Goal: Task Accomplishment & Management: Manage account settings

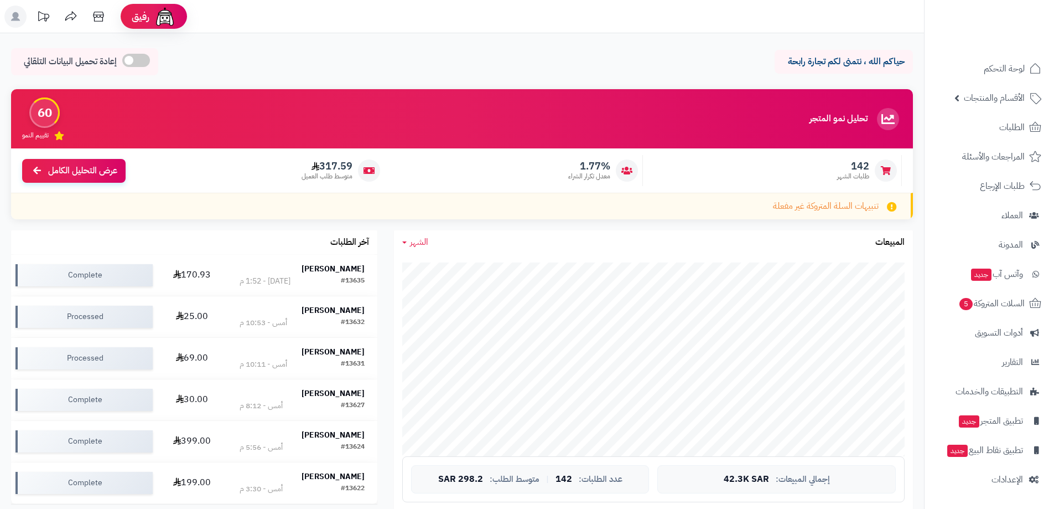
scroll to position [2, 0]
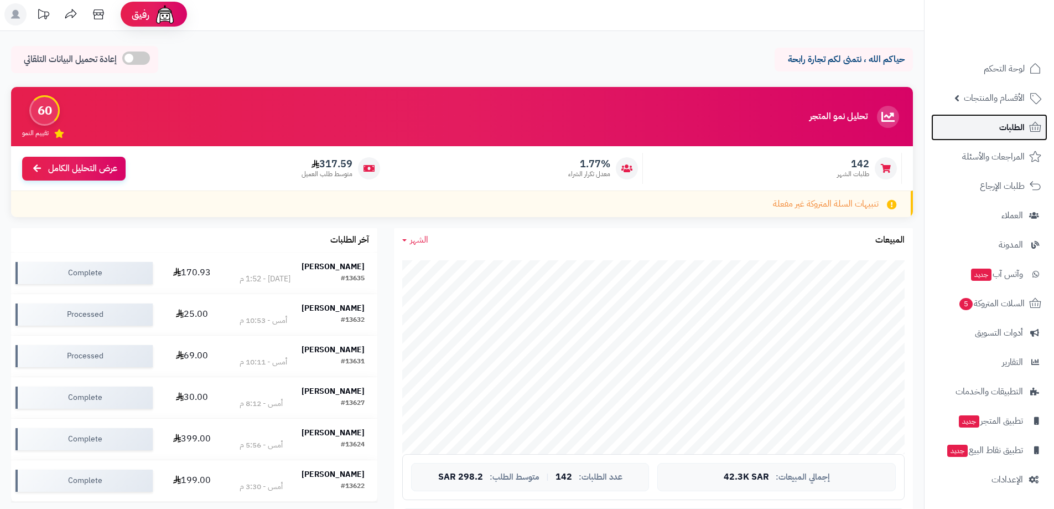
click at [1001, 131] on span "الطلبات" at bounding box center [1012, 127] width 25 height 15
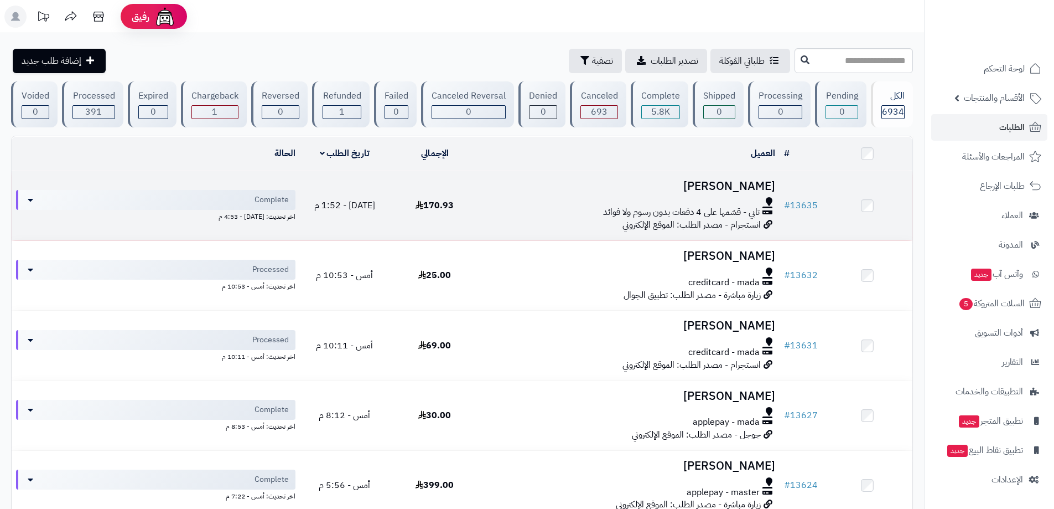
click at [675, 206] on span "تابي - قسّمها على 4 دفعات بدون رسوم ولا فوائد" at bounding box center [681, 212] width 157 height 13
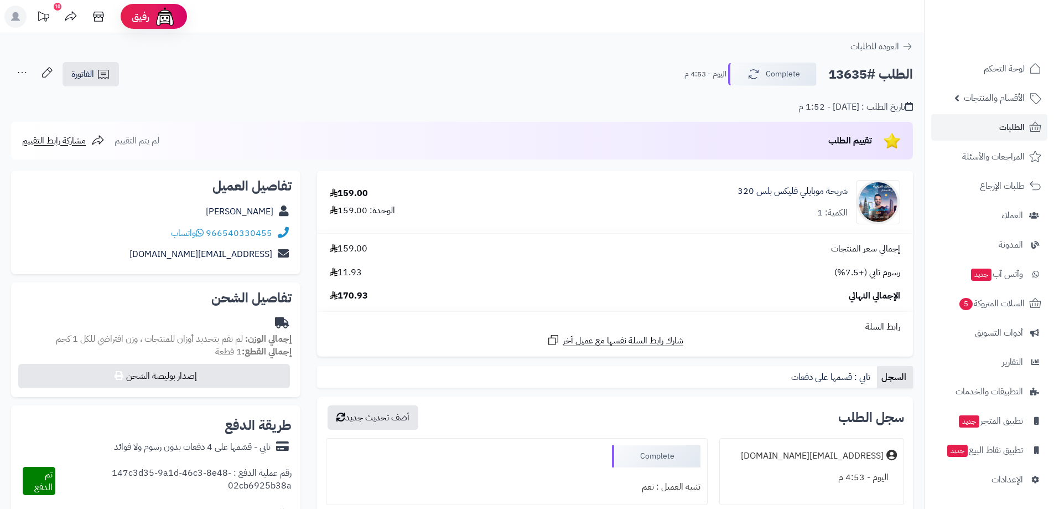
click at [902, 191] on div "شريحة موبايلي فليكس بلس 320 الكمية: 1" at bounding box center [712, 202] width 393 height 44
click at [823, 195] on link "شريحة موبايلي فليكس بلس 320" at bounding box center [793, 191] width 110 height 13
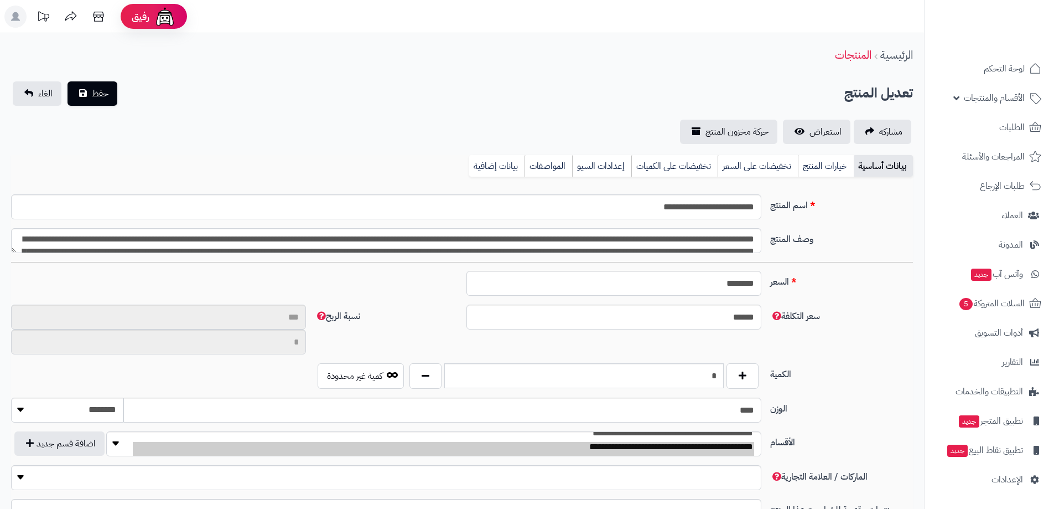
scroll to position [963, 0]
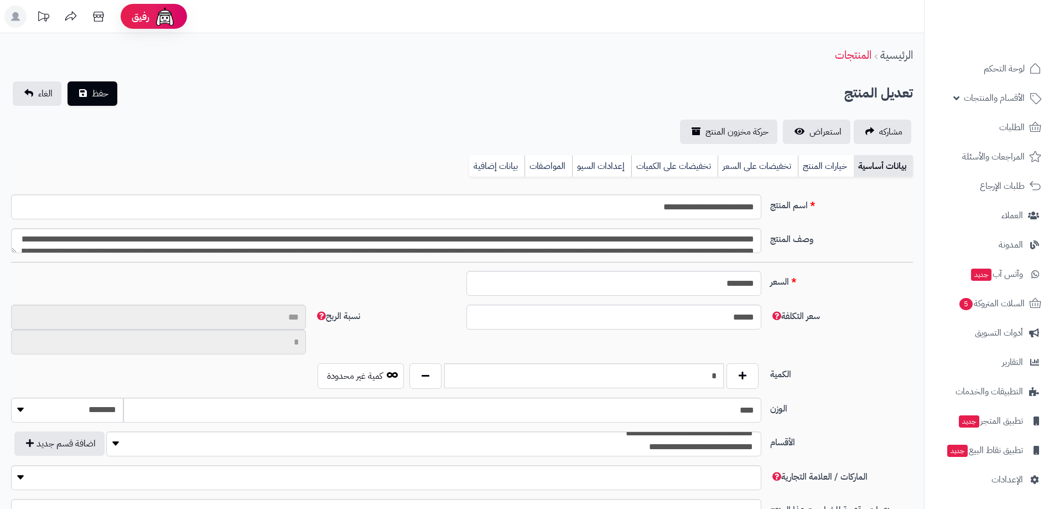
type input "**"
type input "**********"
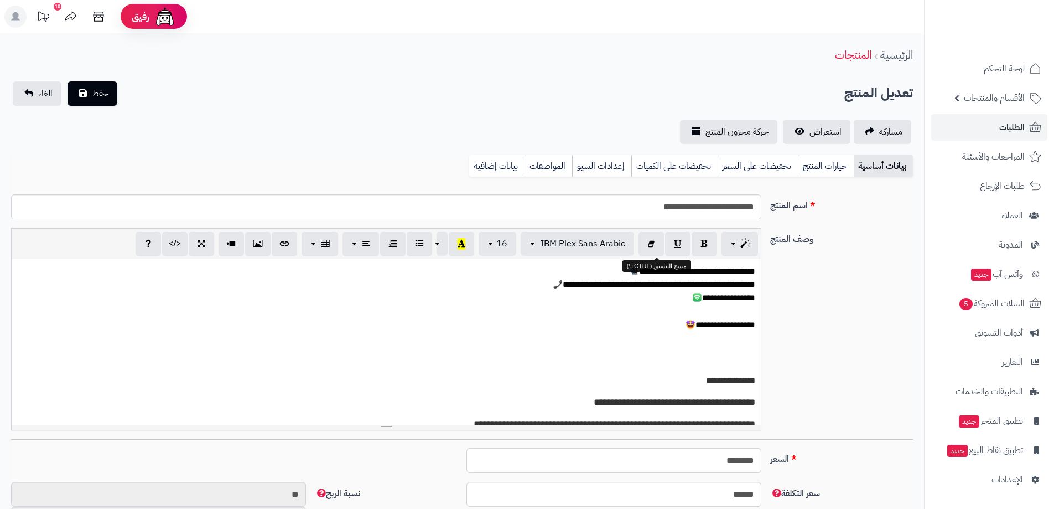
type input "******"
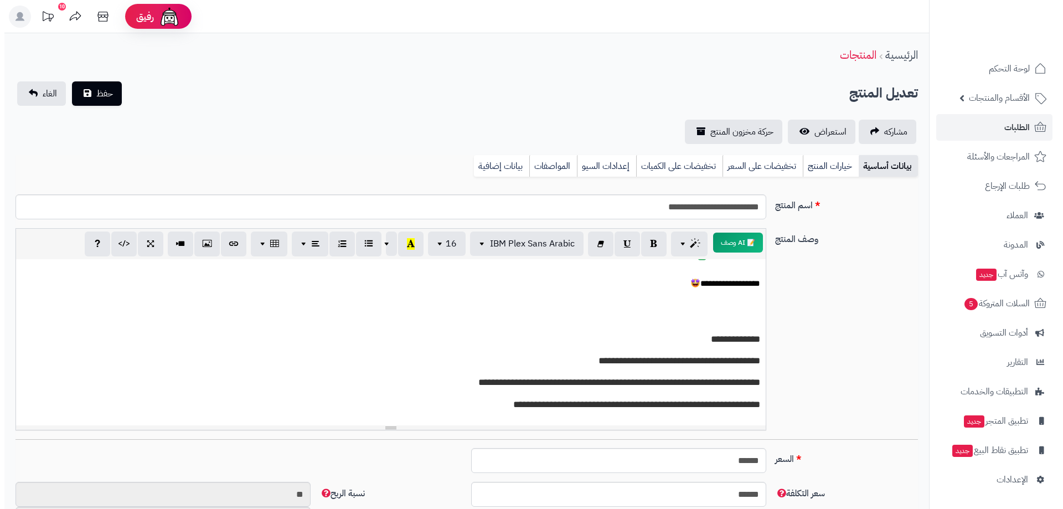
scroll to position [0, 0]
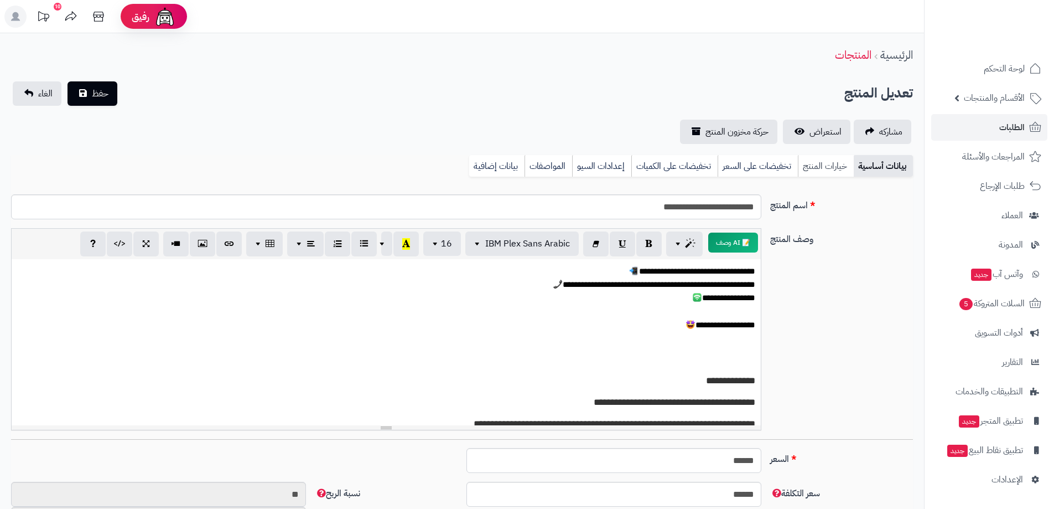
click at [822, 170] on link "خيارات المنتج" at bounding box center [826, 166] width 56 height 22
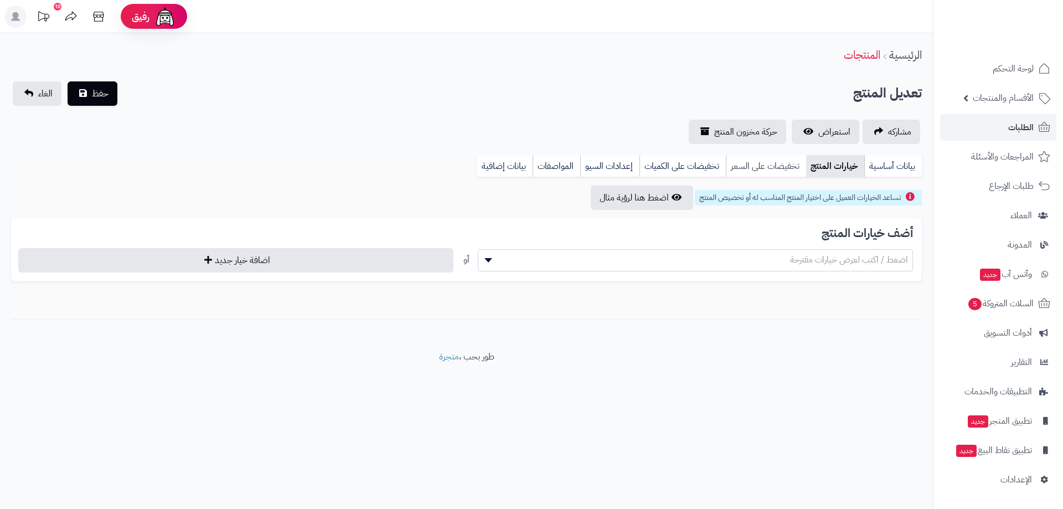
click at [780, 168] on link "تخفيضات على السعر" at bounding box center [766, 166] width 80 height 22
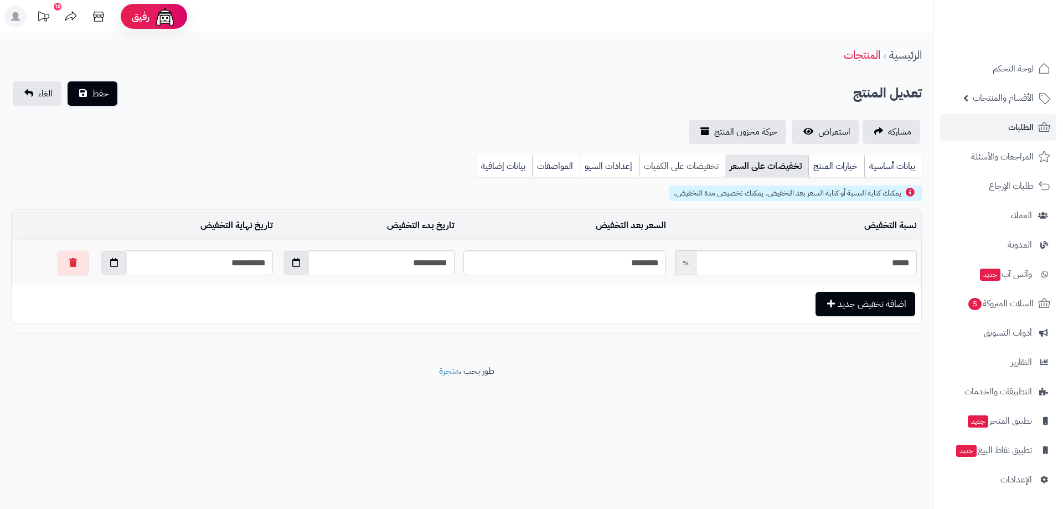
click at [666, 170] on link "تخفيضات على الكميات" at bounding box center [682, 166] width 86 height 22
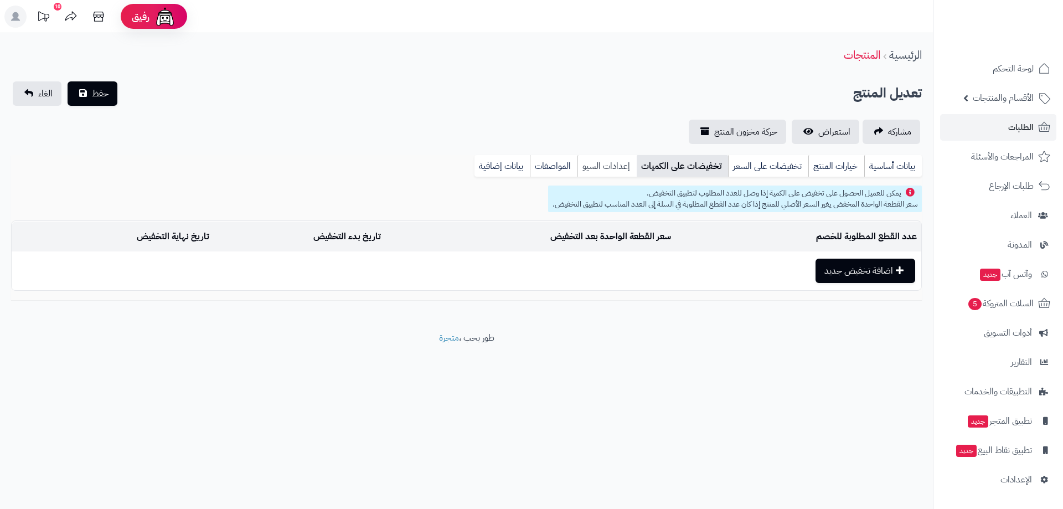
click at [618, 170] on link "إعدادات السيو" at bounding box center [606, 166] width 59 height 22
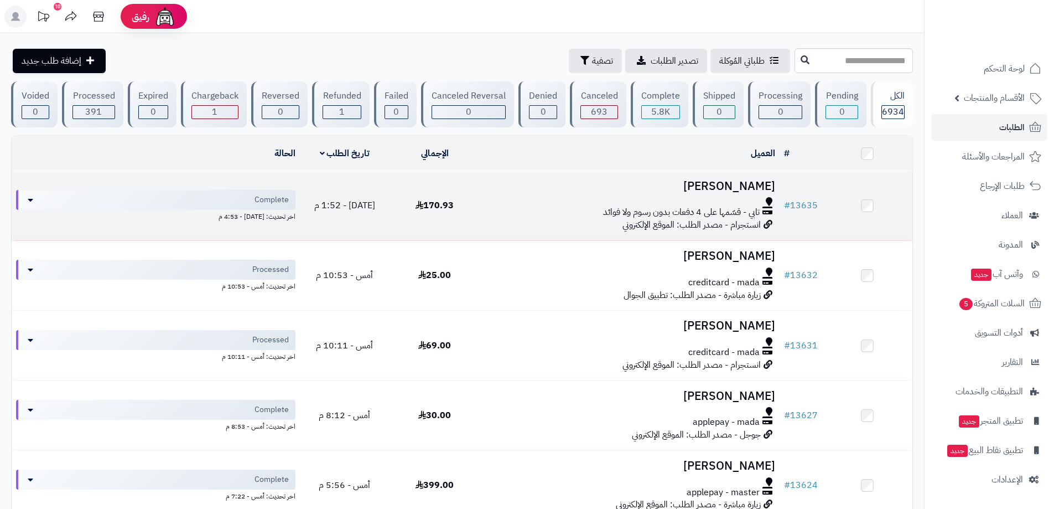
click at [632, 215] on span "تابي - قسّمها على 4 دفعات بدون رسوم ولا فوائد" at bounding box center [681, 212] width 157 height 13
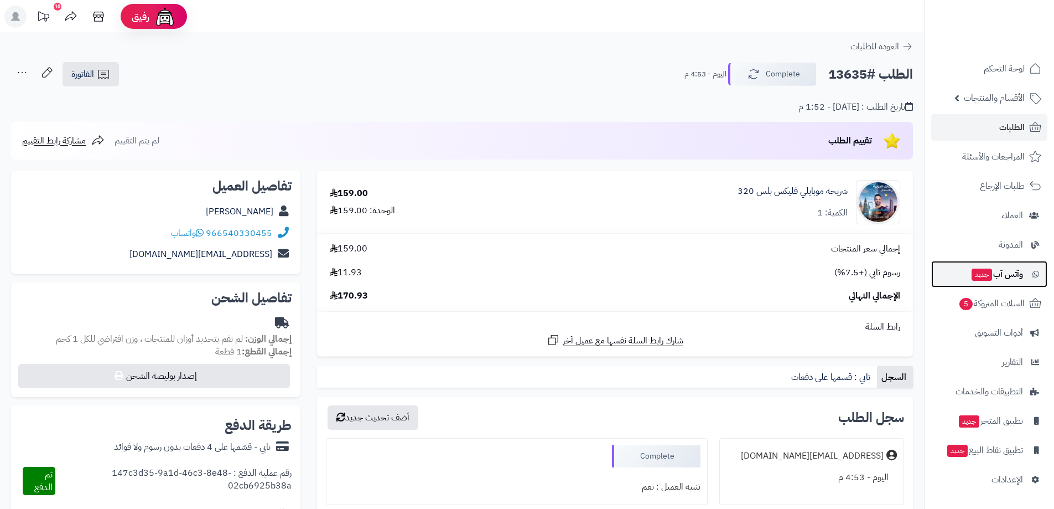
click at [1002, 277] on span "وآتس آب جديد" at bounding box center [997, 273] width 53 height 15
